Goal: Navigation & Orientation: Find specific page/section

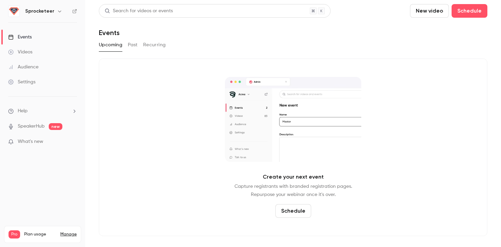
click at [35, 12] on h6 "Sprocketeer" at bounding box center [39, 11] width 29 height 7
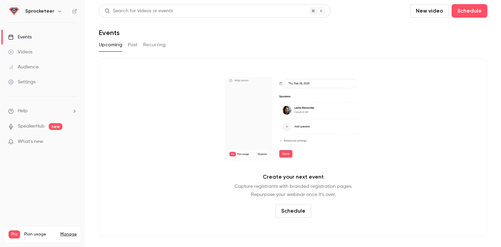
click at [60, 10] on button "button" at bounding box center [60, 11] width 8 height 8
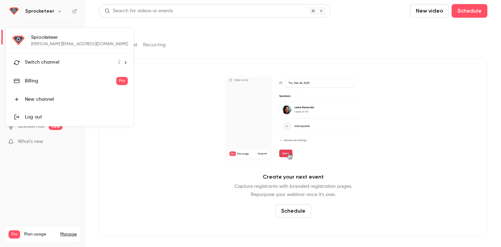
click at [42, 59] on span "Switch channel" at bounding box center [42, 62] width 34 height 7
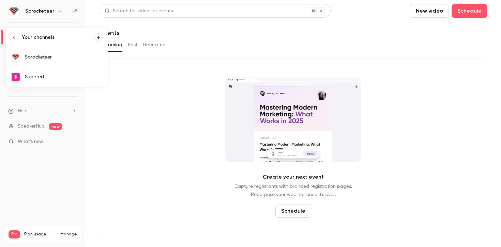
click at [50, 74] on div "Supered" at bounding box center [64, 77] width 78 height 7
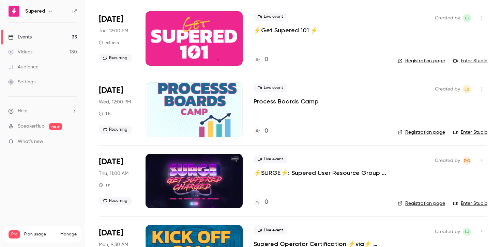
scroll to position [713, 0]
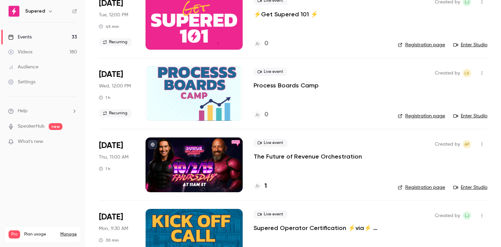
scroll to position [709, 0]
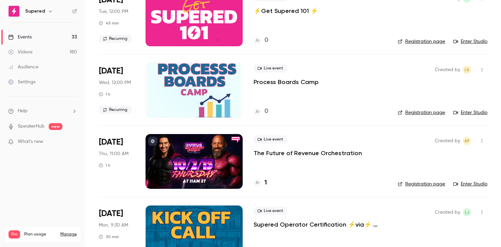
click at [416, 185] on link "Registration page" at bounding box center [421, 184] width 47 height 7
